Goal: Task Accomplishment & Management: Use online tool/utility

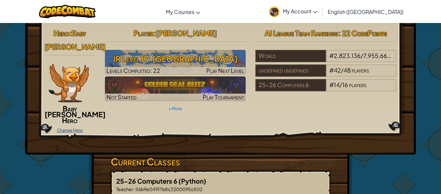
click at [79, 127] on link "Change Hero" at bounding box center [70, 129] width 26 height 5
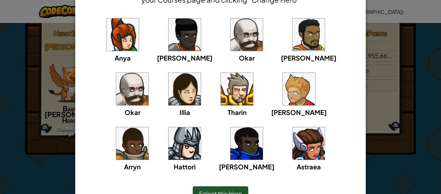
scroll to position [47, 0]
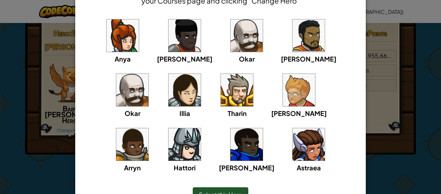
click at [169, 93] on img at bounding box center [185, 90] width 32 height 32
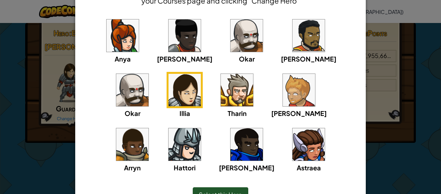
click at [293, 137] on img at bounding box center [309, 144] width 32 height 32
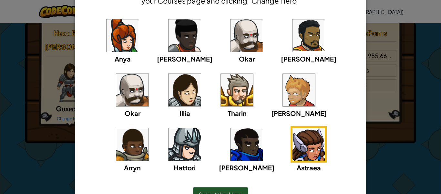
click at [169, 96] on img at bounding box center [185, 90] width 32 height 32
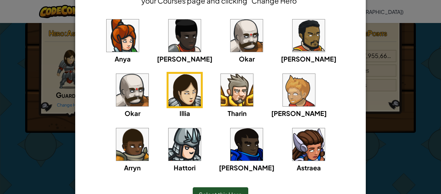
click at [293, 150] on img at bounding box center [309, 144] width 32 height 32
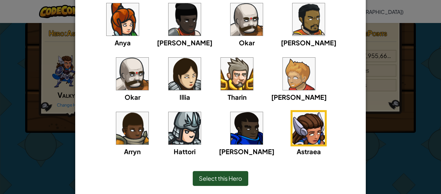
scroll to position [64, 0]
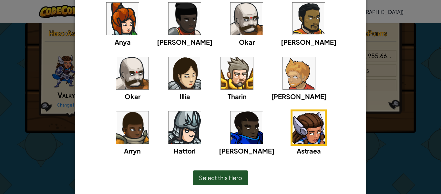
click at [241, 173] on div "Select this Hero" at bounding box center [221, 177] width 56 height 15
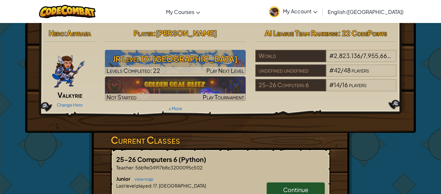
click at [48, 106] on div "Change Hero" at bounding box center [70, 104] width 51 height 10
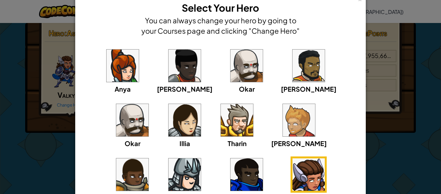
scroll to position [16, 0]
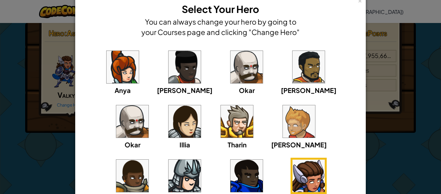
click at [61, 121] on div "× Select Your Hero You can always change your hero by going to your Courses pag…" at bounding box center [220, 97] width 441 height 194
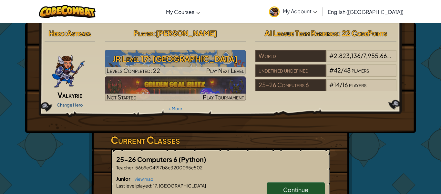
click at [79, 106] on link "Change Hero" at bounding box center [70, 104] width 26 height 5
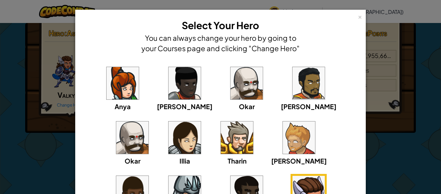
click at [409, 83] on div "× Select Your Hero You can always change your hero by going to your Courses pag…" at bounding box center [220, 97] width 441 height 194
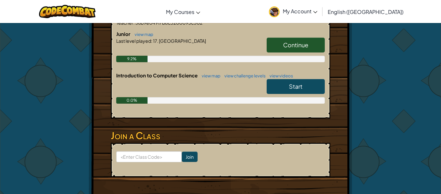
scroll to position [0, 0]
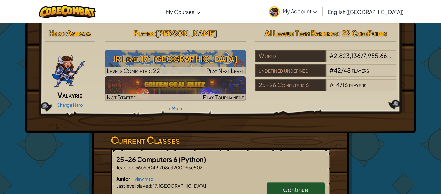
click at [318, 11] on span "My Account" at bounding box center [300, 11] width 35 height 7
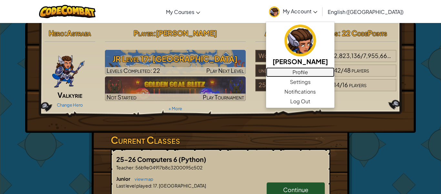
click at [335, 69] on link "Profile" at bounding box center [300, 72] width 68 height 10
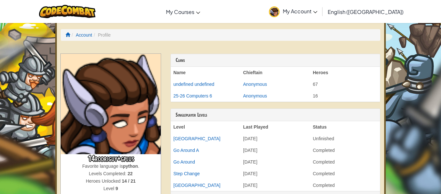
scroll to position [16, 0]
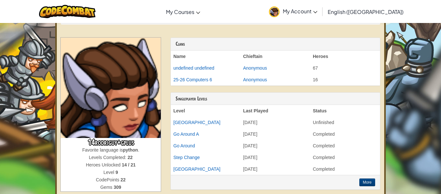
click at [139, 150] on span "." at bounding box center [138, 149] width 1 height 5
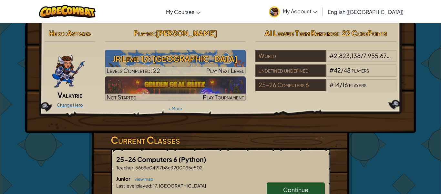
click at [67, 104] on link "Change Hero" at bounding box center [70, 104] width 26 height 5
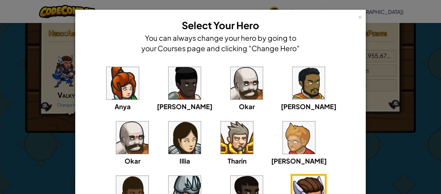
click at [406, 91] on div "× Select Your Hero You can always change your hero by going to your Courses pag…" at bounding box center [220, 97] width 441 height 194
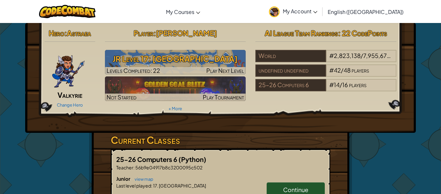
click at [393, 105] on div "Hero : Astraea Valkyrie Change Hero Player : [PERSON_NAME] Level 17: Big Gem Sq…" at bounding box center [221, 69] width 362 height 87
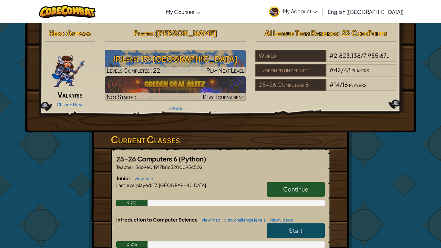
click at [63, 35] on span "Hero" at bounding box center [57, 32] width 16 height 9
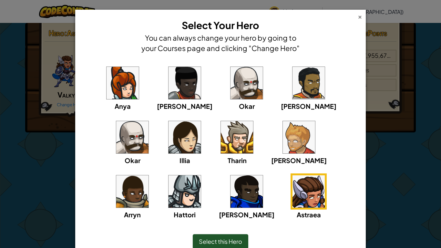
click at [359, 19] on div "×" at bounding box center [360, 16] width 5 height 7
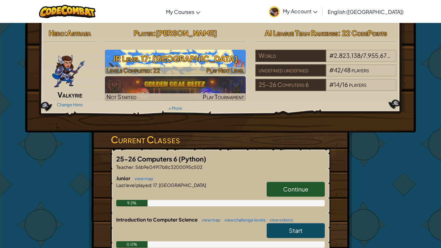
click at [217, 64] on h3 "JR Level 17: [GEOGRAPHIC_DATA]" at bounding box center [175, 58] width 141 height 15
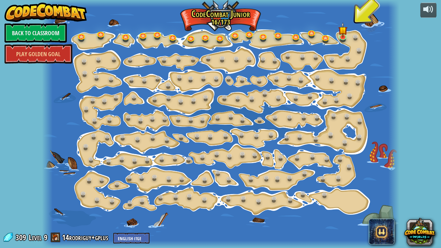
click at [55, 193] on span at bounding box center [56, 238] width 10 height 10
click at [342, 35] on img at bounding box center [343, 26] width 9 height 20
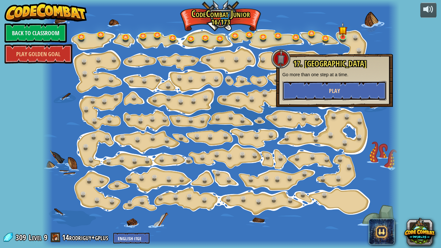
click at [301, 91] on button "Play" at bounding box center [335, 90] width 104 height 19
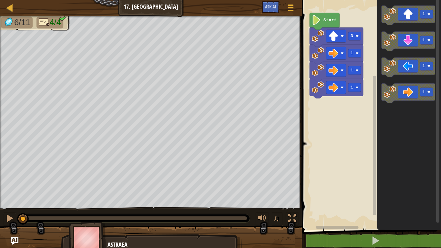
click at [95, 193] on img at bounding box center [87, 240] width 37 height 36
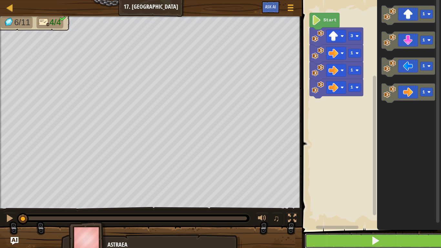
click at [366, 193] on button at bounding box center [375, 241] width 141 height 15
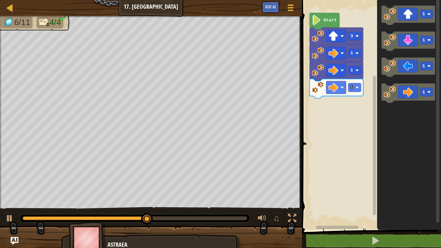
click at [330, 89] on div "1 1 1 3 Start 1 1 1 1" at bounding box center [370, 113] width 141 height 233
click at [341, 123] on div "1 1 1 3 Start 1 1 1 1" at bounding box center [370, 113] width 141 height 233
click at [349, 96] on div "1 1 1 3 Start 1 1 1 1" at bounding box center [370, 113] width 141 height 233
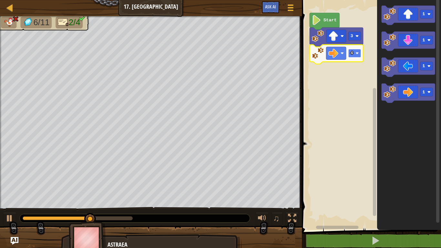
click at [356, 54] on image "Blockly Workspace" at bounding box center [357, 53] width 3 height 3
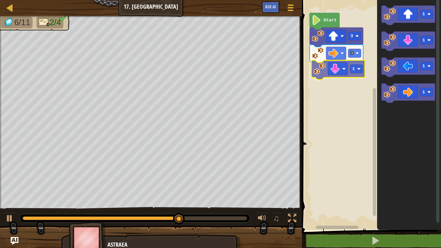
click at [340, 74] on div "Start 3 3 1 1 1 1 1 1" at bounding box center [370, 113] width 141 height 233
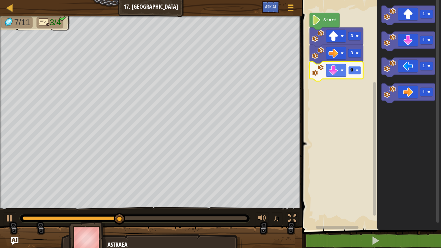
click at [356, 74] on rect "Blockly Workspace" at bounding box center [355, 70] width 13 height 9
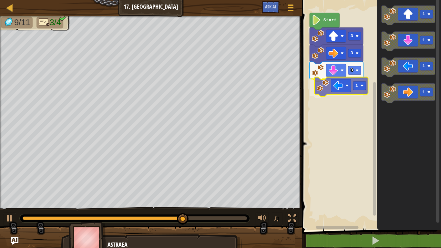
click at [342, 89] on div "Start 3 3 3 1 1 1 1 1 1" at bounding box center [370, 113] width 141 height 233
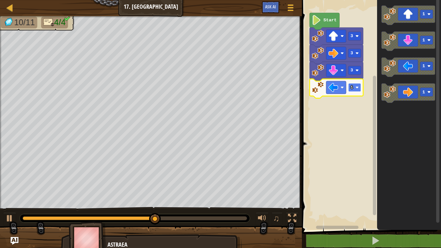
click at [352, 88] on text "1" at bounding box center [352, 87] width 3 height 5
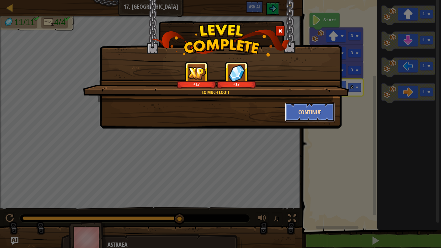
click at [323, 113] on button "Continue" at bounding box center [310, 111] width 50 height 19
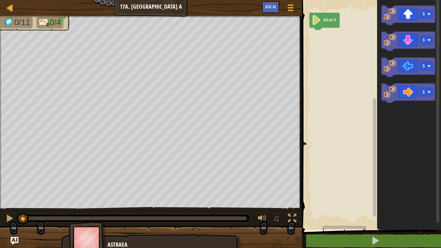
click at [89, 193] on img at bounding box center [87, 240] width 37 height 36
click at [335, 33] on div "Start 1 1 1 1 1 1" at bounding box center [370, 113] width 141 height 233
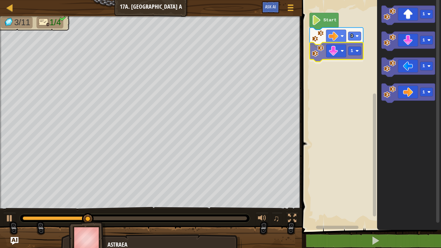
click at [338, 50] on div "Start 3 1 1 1 1 1 1" at bounding box center [370, 113] width 141 height 233
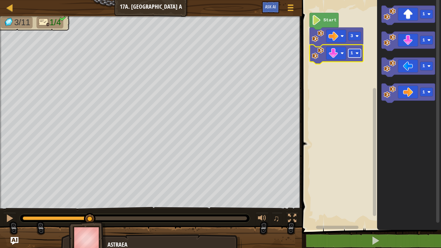
click at [351, 53] on text "1" at bounding box center [352, 53] width 3 height 5
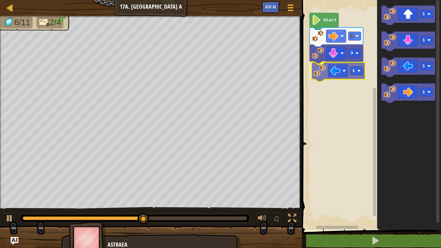
click at [342, 65] on div "Start 3 3 1 1 1 1 1 1" at bounding box center [370, 113] width 141 height 233
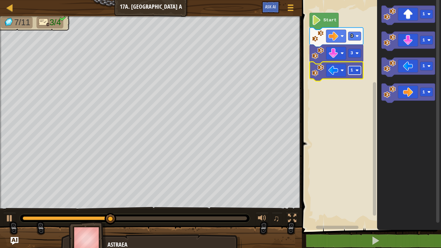
click at [358, 71] on image "Blockly Workspace" at bounding box center [357, 70] width 3 height 3
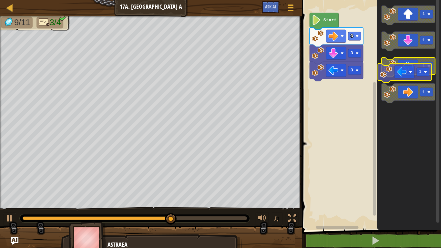
click at [410, 73] on icon "Blockly Workspace" at bounding box center [409, 67] width 54 height 19
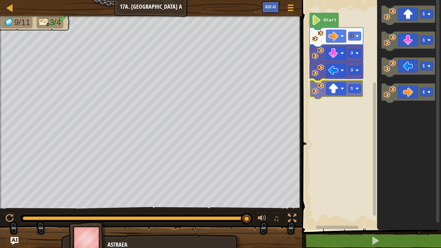
click at [321, 97] on div "Start 3 3 3 1 1 1 1 1 1" at bounding box center [370, 113] width 141 height 233
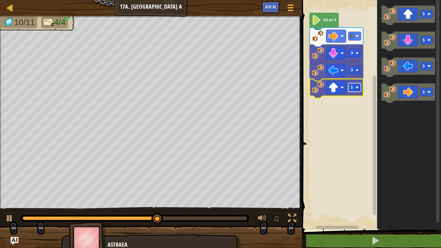
click at [355, 86] on rect "Blockly Workspace" at bounding box center [355, 87] width 13 height 9
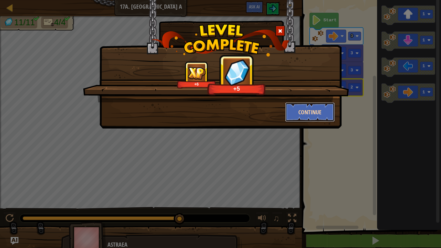
click at [315, 115] on button "Continue" at bounding box center [310, 111] width 50 height 19
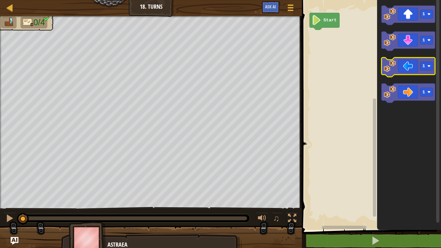
click at [407, 62] on icon "Blockly Workspace" at bounding box center [409, 67] width 54 height 19
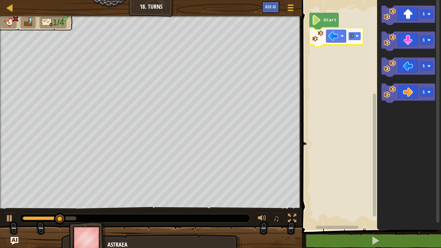
click at [355, 37] on rect "Blockly Workspace" at bounding box center [355, 36] width 13 height 9
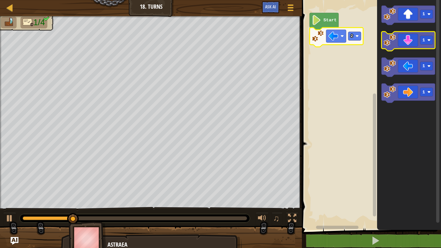
click at [408, 38] on icon "Blockly Workspace" at bounding box center [409, 41] width 54 height 19
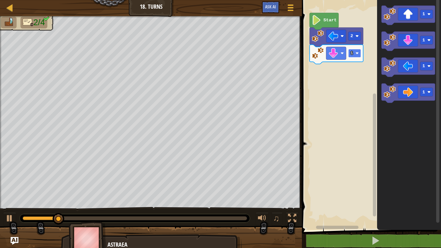
click at [357, 54] on image "Blockly Workspace" at bounding box center [357, 53] width 3 height 3
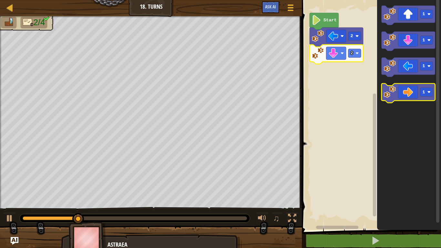
click at [407, 89] on icon "Blockly Workspace" at bounding box center [409, 93] width 54 height 19
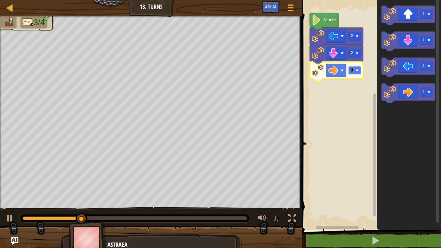
click at [360, 69] on rect "Blockly Workspace" at bounding box center [355, 70] width 13 height 9
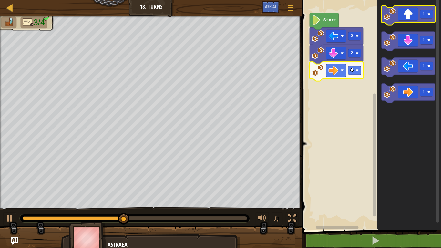
click at [407, 17] on icon "Blockly Workspace" at bounding box center [409, 14] width 54 height 19
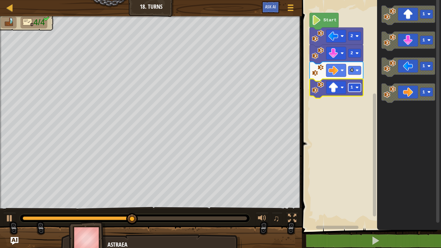
click at [352, 89] on text "1" at bounding box center [352, 87] width 3 height 5
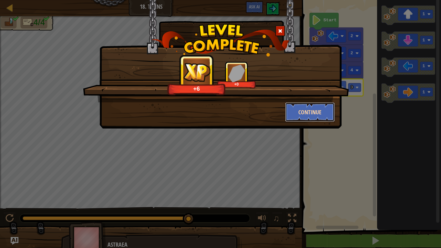
click at [297, 114] on button "Continue" at bounding box center [310, 111] width 50 height 19
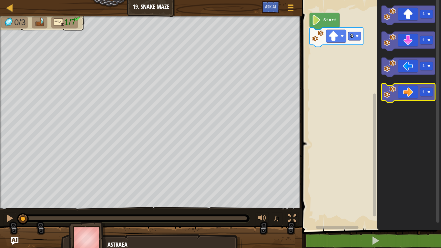
click at [408, 98] on icon "Blockly Workspace" at bounding box center [409, 93] width 54 height 19
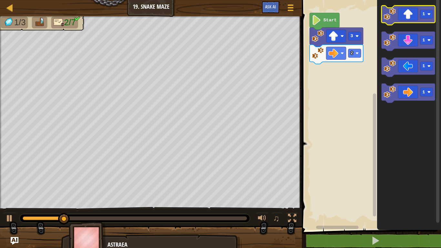
click at [412, 16] on icon "Blockly Workspace" at bounding box center [409, 14] width 54 height 19
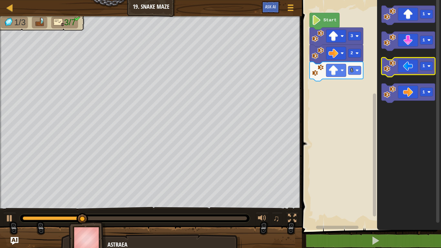
click at [411, 66] on icon "Blockly Workspace" at bounding box center [409, 67] width 54 height 19
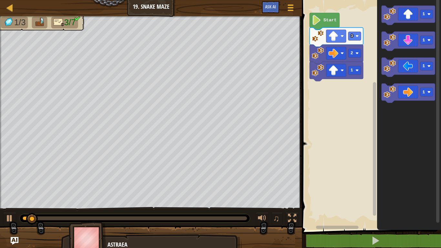
click at [370, 76] on rect "Blockly Workspace" at bounding box center [370, 113] width 141 height 233
click at [410, 89] on icon "Blockly Workspace" at bounding box center [409, 93] width 54 height 19
click at [357, 87] on image "Blockly Workspace" at bounding box center [357, 87] width 3 height 3
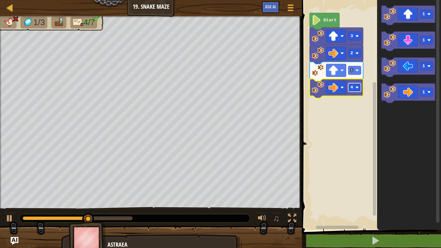
click at [353, 90] on rect "Blockly Workspace" at bounding box center [355, 87] width 13 height 9
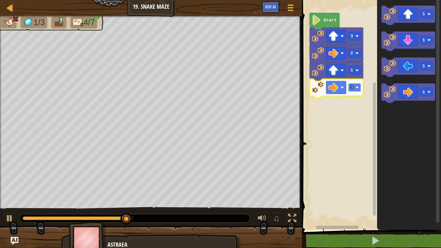
click at [357, 90] on rect "Blockly Workspace" at bounding box center [355, 87] width 13 height 9
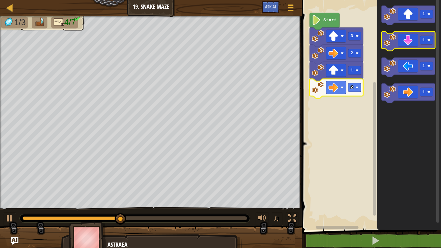
click at [407, 39] on icon "Blockly Workspace" at bounding box center [409, 41] width 54 height 19
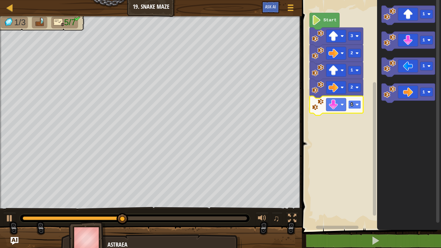
click at [352, 105] on text "1" at bounding box center [352, 104] width 3 height 5
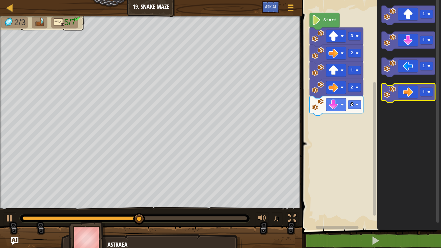
click at [405, 88] on icon "Blockly Workspace" at bounding box center [409, 93] width 54 height 19
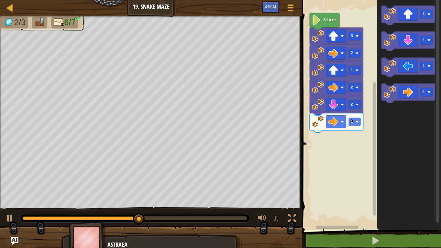
click at [357, 124] on rect "Blockly Workspace" at bounding box center [355, 122] width 13 height 9
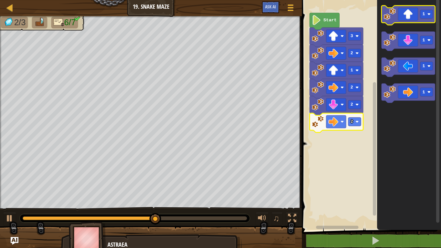
click at [411, 17] on icon "Blockly Workspace" at bounding box center [409, 14] width 54 height 19
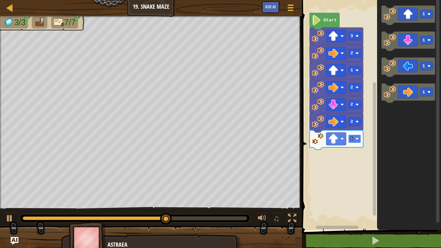
click at [352, 138] on text "1" at bounding box center [352, 138] width 3 height 5
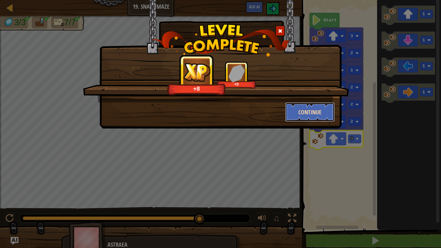
click at [306, 111] on button "Continue" at bounding box center [310, 111] width 50 height 19
